Goal: Check status: Check status

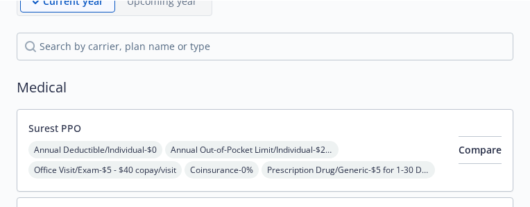
scroll to position [139, 0]
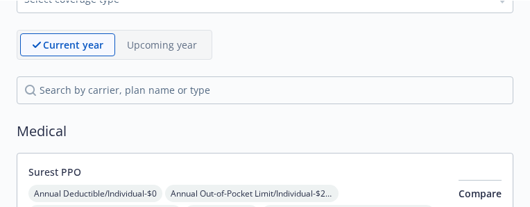
click at [187, 46] on p "Upcoming year" at bounding box center [162, 44] width 70 height 15
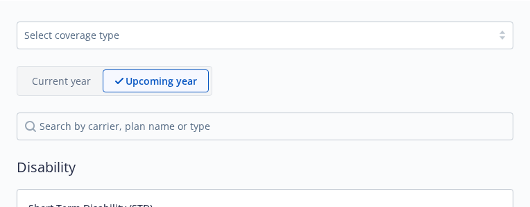
scroll to position [69, 0]
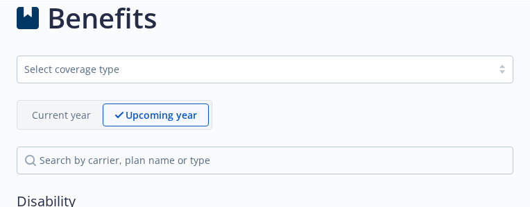
click at [87, 116] on p "Current year" at bounding box center [61, 114] width 59 height 15
